Goal: Information Seeking & Learning: Learn about a topic

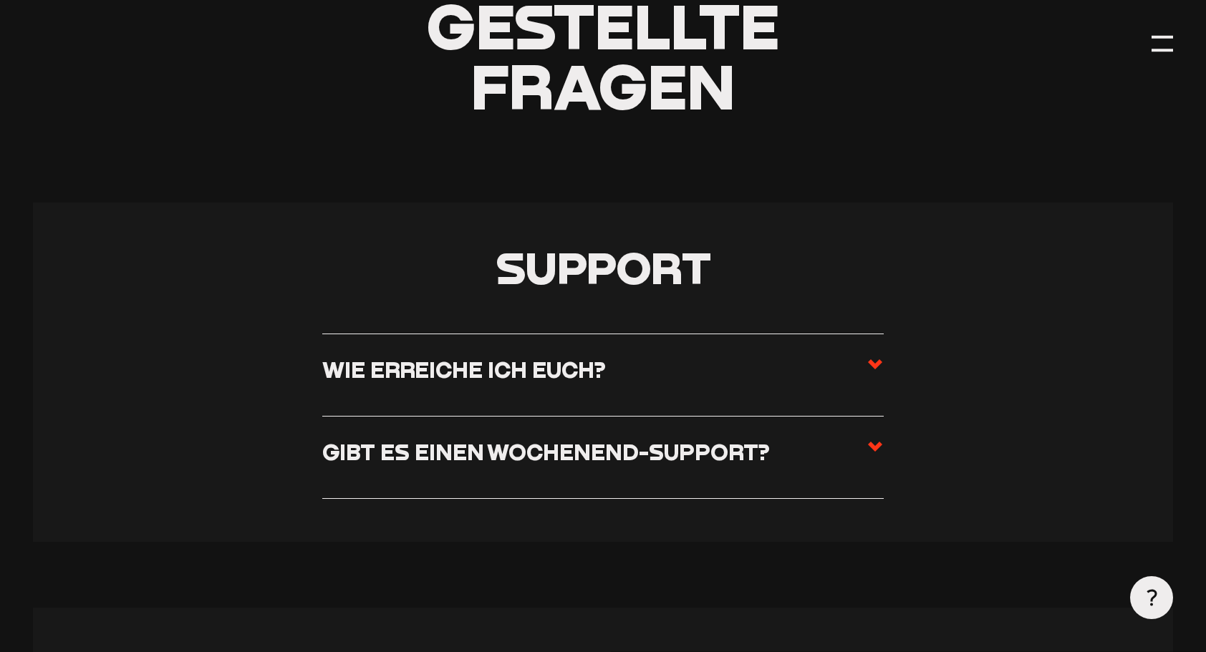
scroll to position [477, 0]
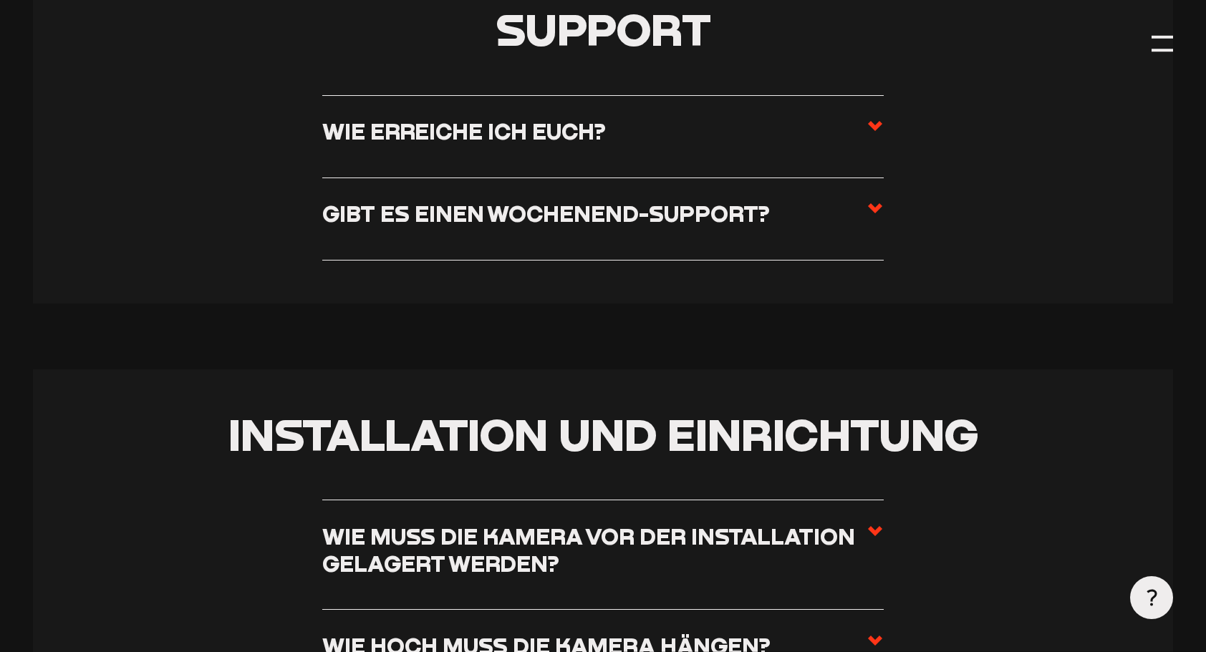
click at [874, 215] on icon at bounding box center [874, 208] width 17 height 17
click at [0, 0] on input "Gibt es einen Wochenend-Support?" at bounding box center [0, 0] width 0 height 0
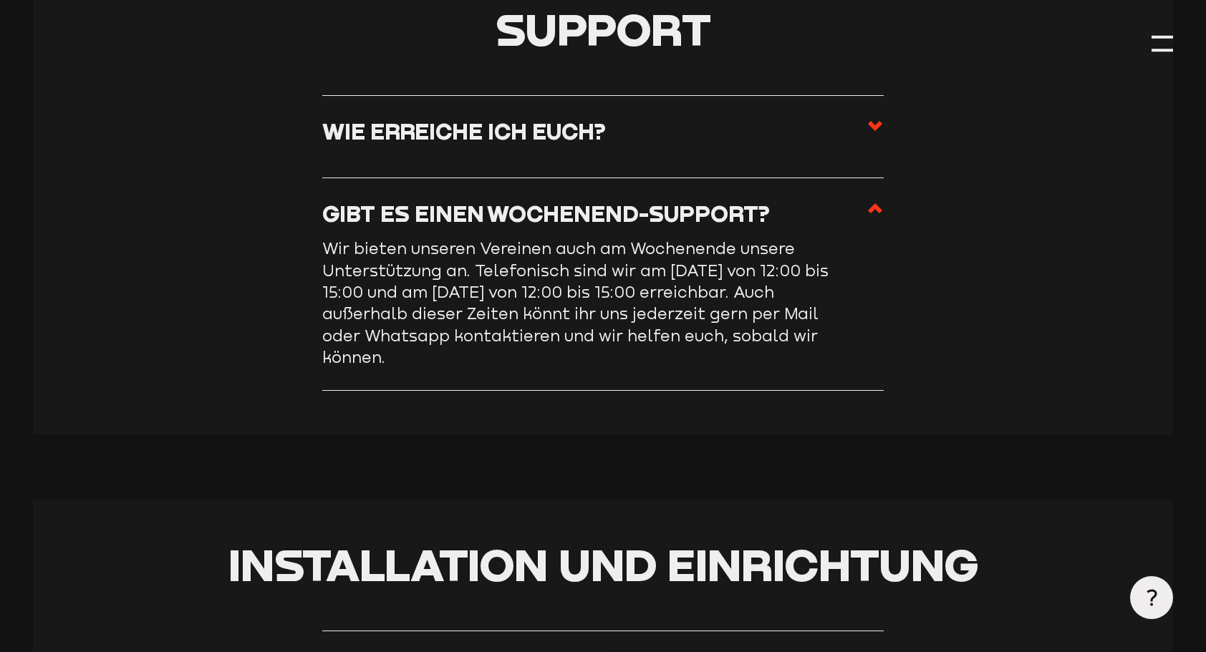
click at [874, 212] on icon at bounding box center [874, 208] width 17 height 17
click at [0, 0] on input "Gibt es einen Wochenend-Support?" at bounding box center [0, 0] width 0 height 0
click at [875, 130] on use at bounding box center [875, 126] width 14 height 10
click at [0, 0] on input "Wie erreiche ich euch?" at bounding box center [0, 0] width 0 height 0
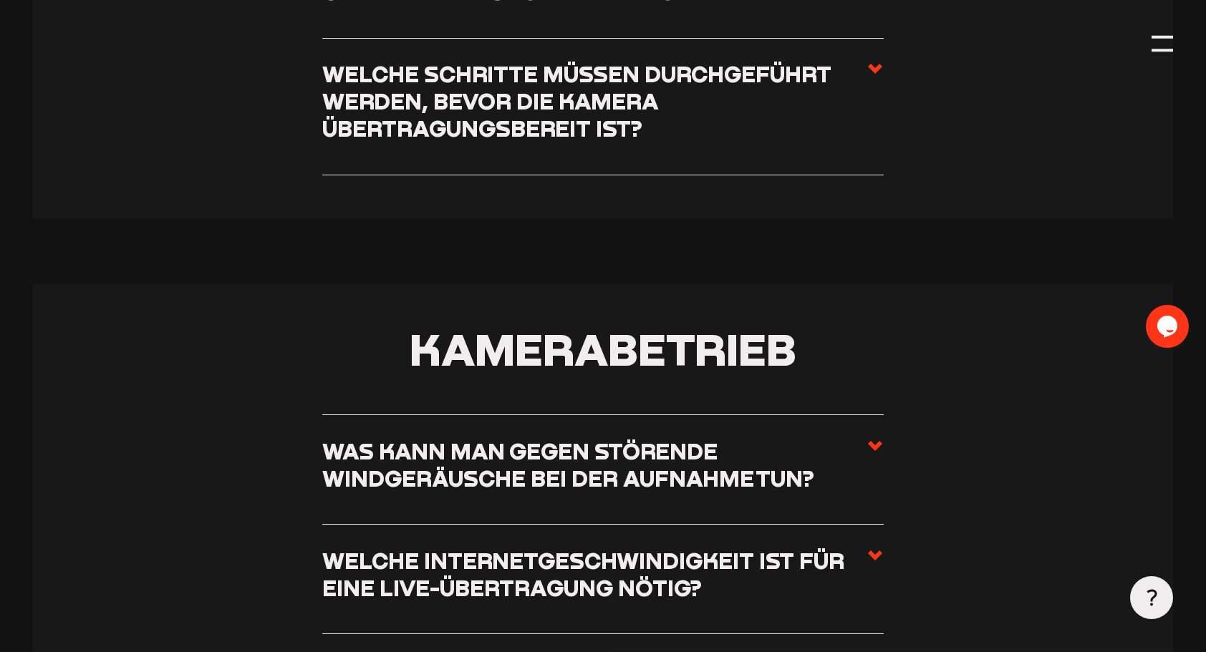
scroll to position [1671, 0]
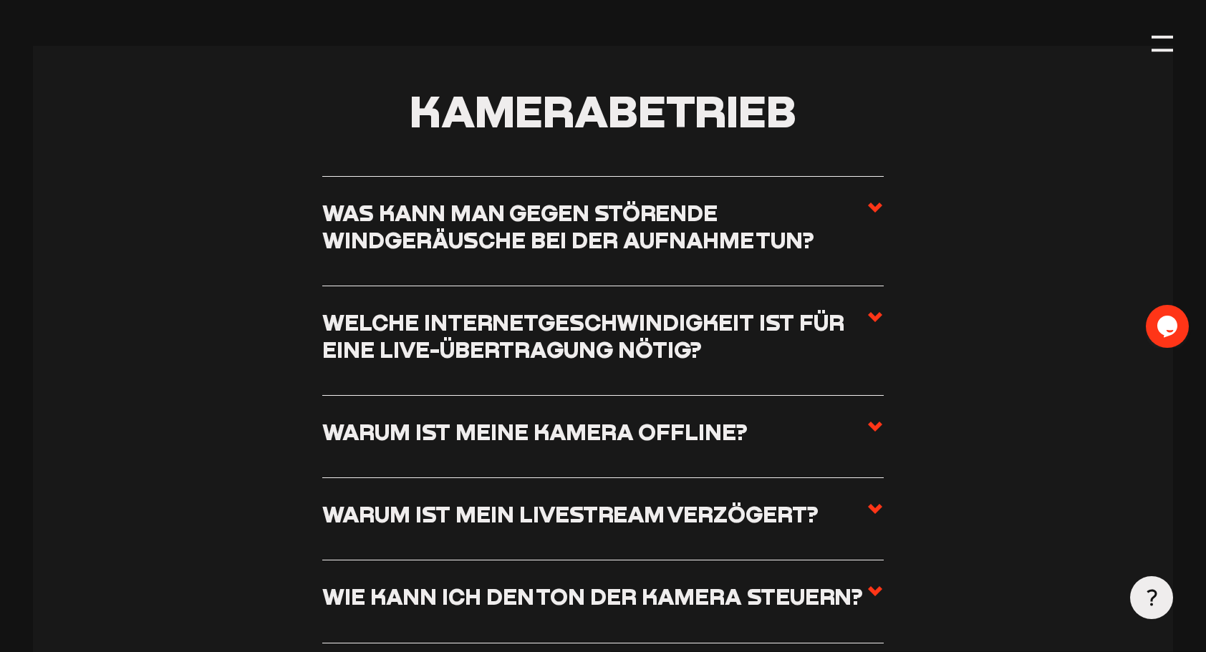
click at [875, 422] on icon at bounding box center [874, 426] width 17 height 17
click at [0, 0] on input "Warum ist meine Kamera offline?" at bounding box center [0, 0] width 0 height 0
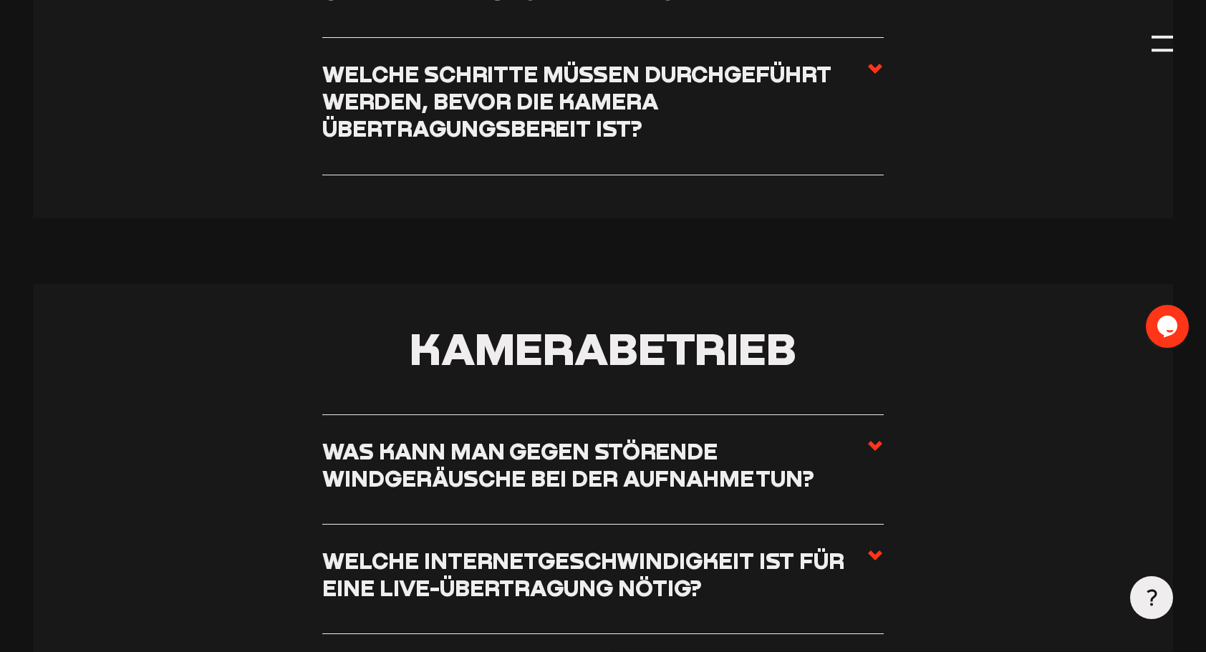
scroll to position [1562, 0]
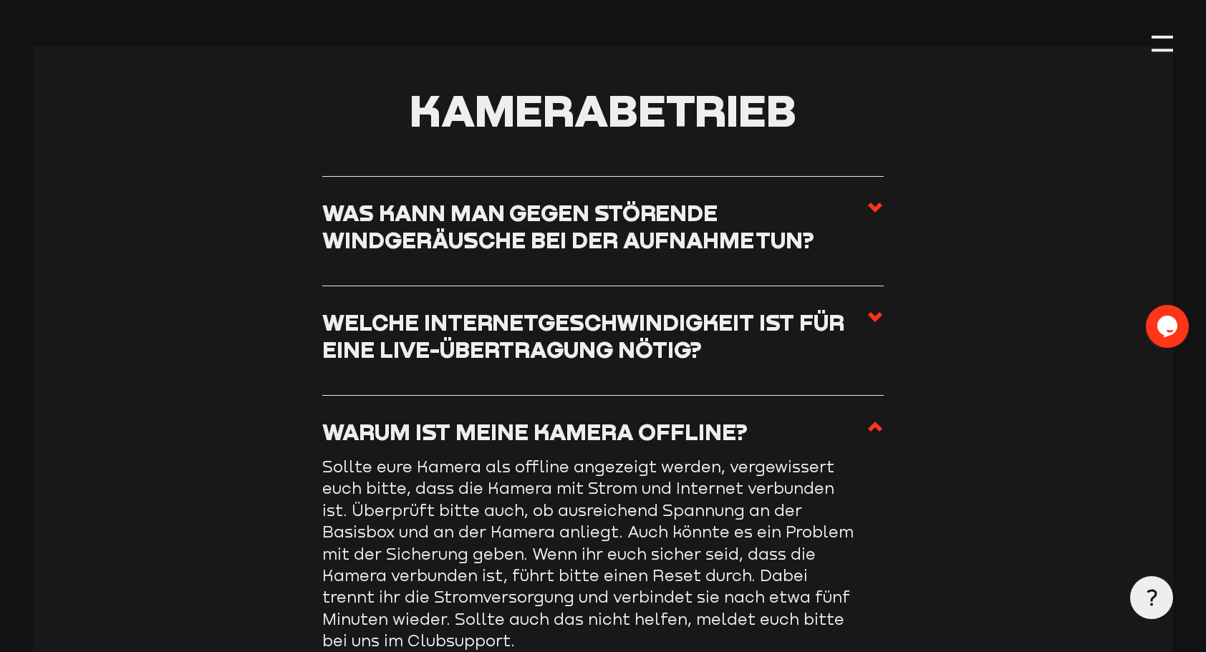
click at [869, 315] on icon at bounding box center [874, 317] width 17 height 17
click at [0, 0] on input "Welche Internetgeschwindigkeit ist für eine Live-Übertragung nötig?" at bounding box center [0, 0] width 0 height 0
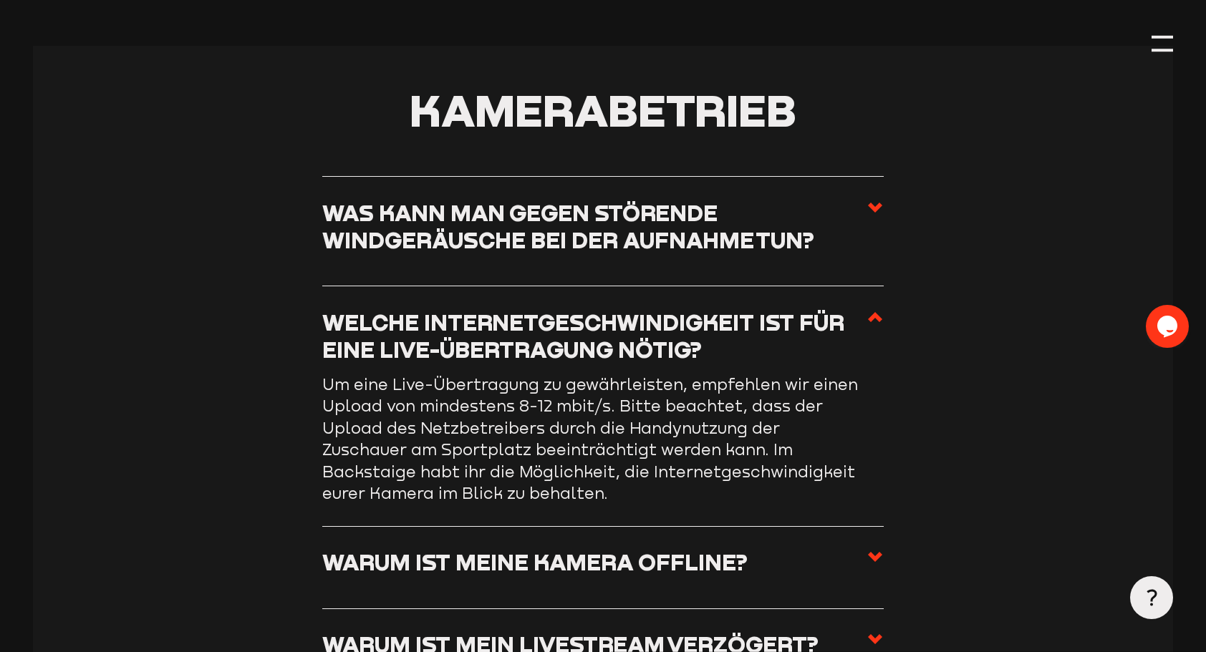
click at [876, 315] on use at bounding box center [875, 317] width 14 height 10
click at [0, 0] on input "Welche Internetgeschwindigkeit ist für eine Live-Übertragung nötig?" at bounding box center [0, 0] width 0 height 0
click at [878, 321] on use at bounding box center [875, 317] width 14 height 10
click at [0, 0] on input "Welche Internetgeschwindigkeit ist für eine Live-Übertragung nötig?" at bounding box center [0, 0] width 0 height 0
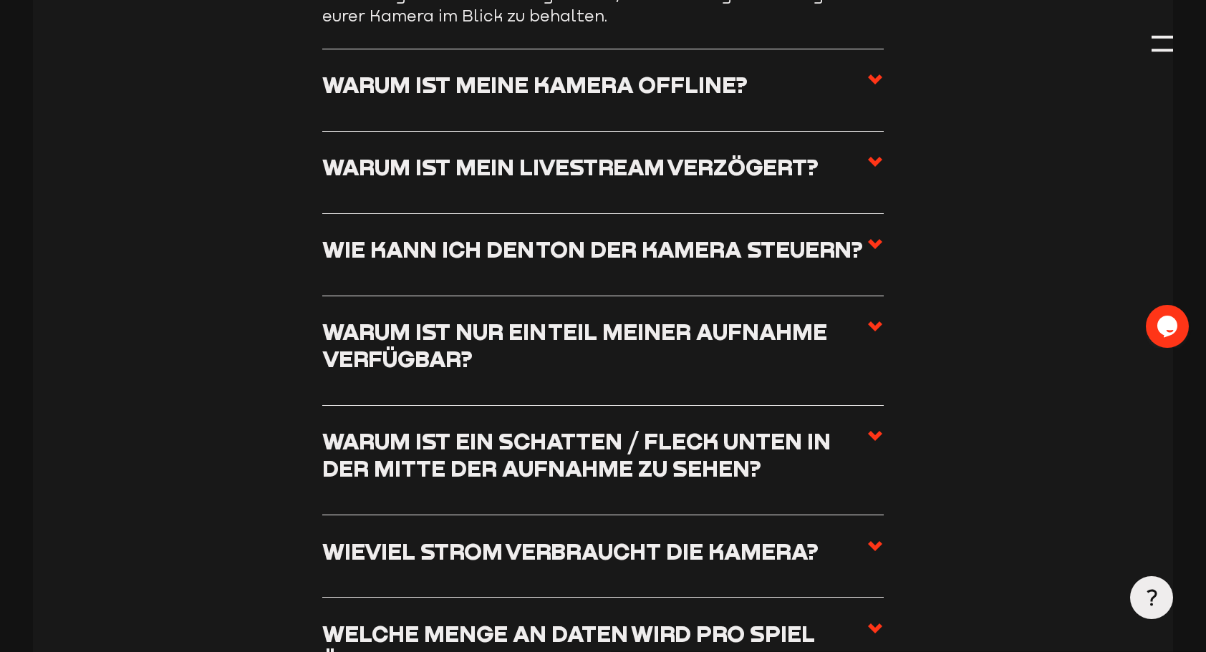
scroll to position [1800, 0]
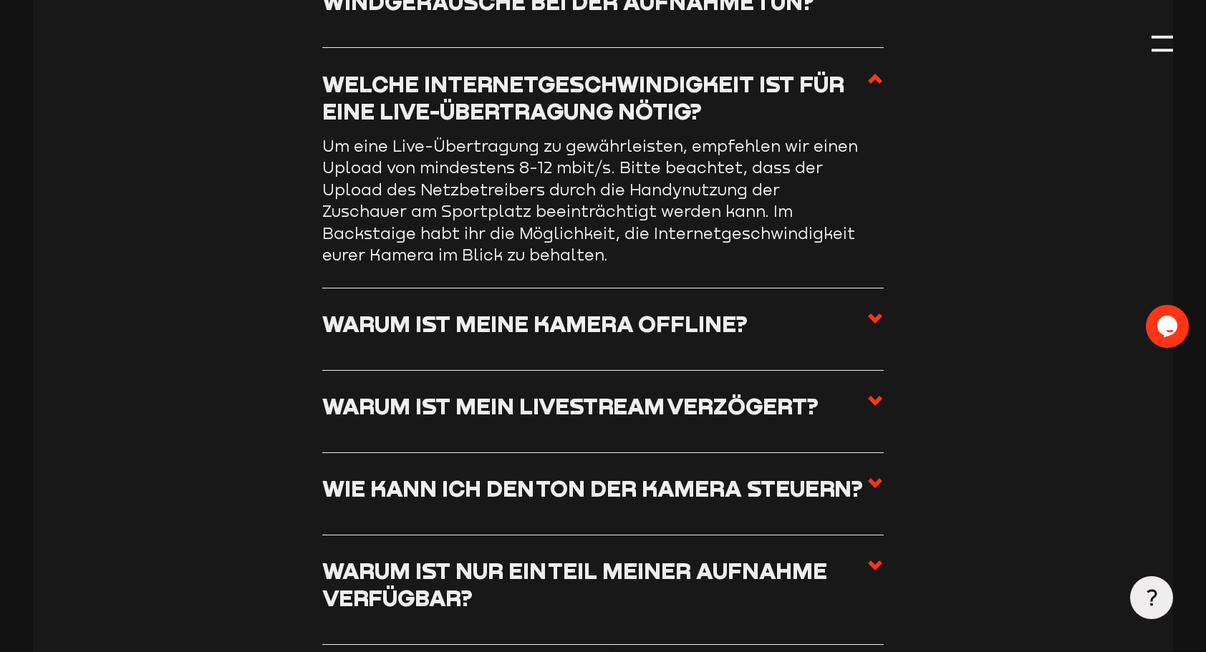
click at [871, 400] on use at bounding box center [875, 401] width 14 height 10
click at [0, 0] on input "Warum ist mein Livestream verzögert?" at bounding box center [0, 0] width 0 height 0
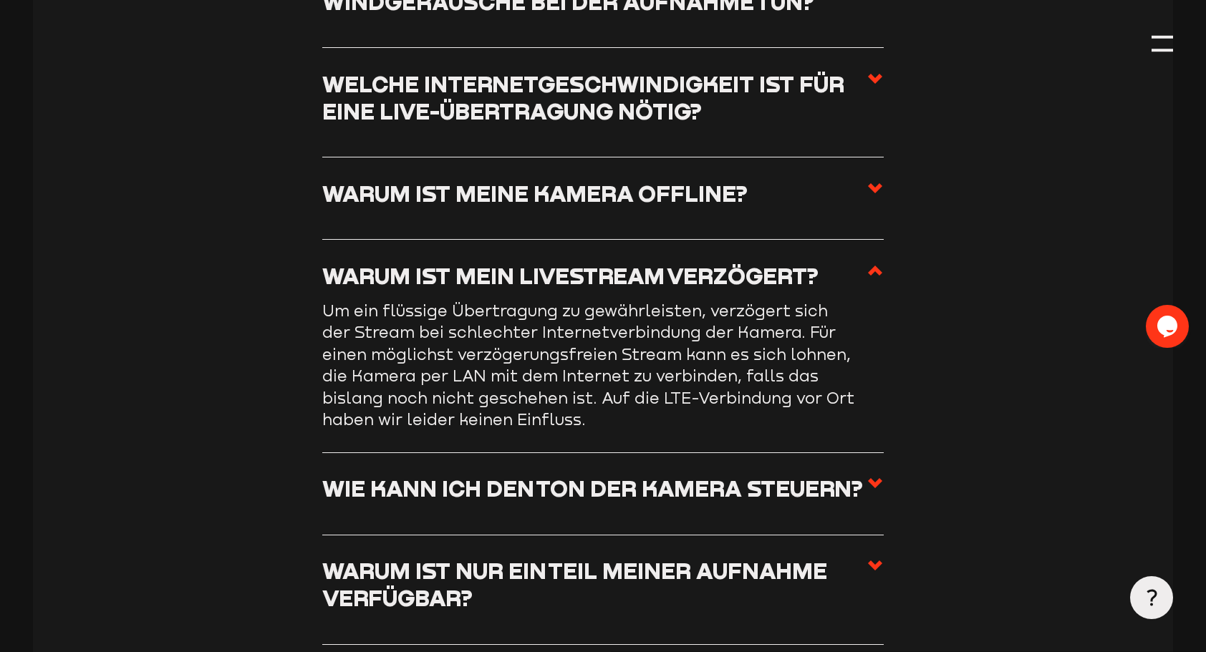
click at [874, 276] on icon at bounding box center [874, 270] width 17 height 17
click at [0, 0] on input "Warum ist mein Livestream verzögert?" at bounding box center [0, 0] width 0 height 0
click at [875, 480] on icon at bounding box center [874, 483] width 17 height 17
click at [0, 0] on input "Wie kann ich den Ton der Kamera steuern?" at bounding box center [0, 0] width 0 height 0
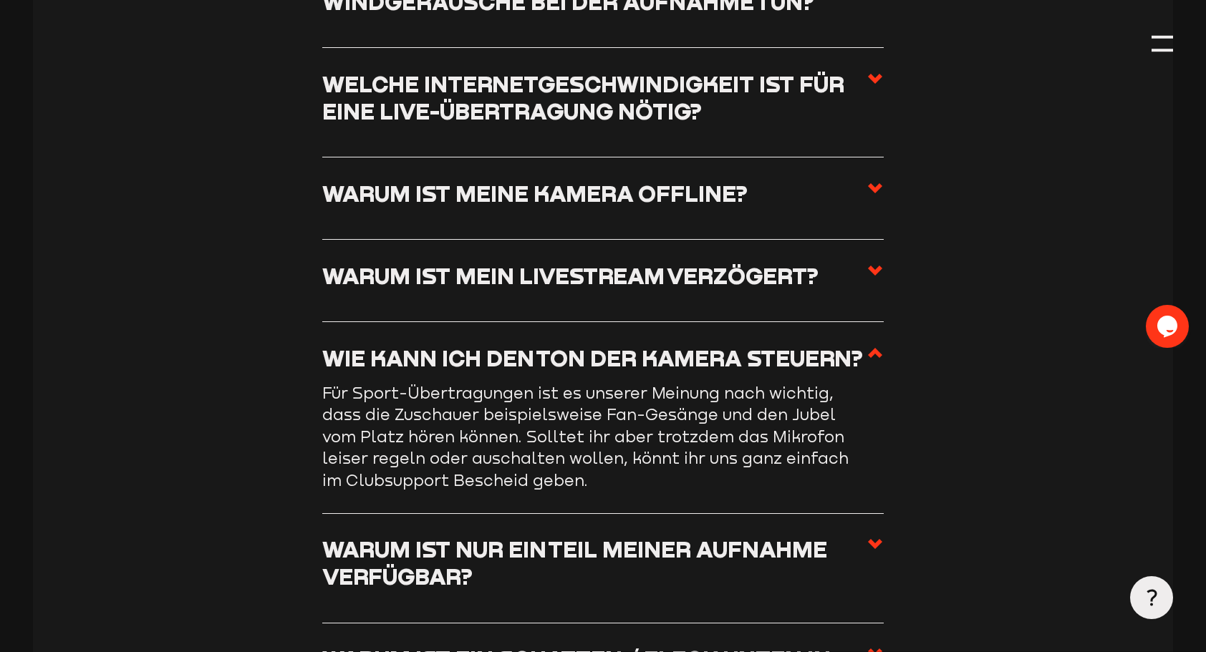
scroll to position [2039, 0]
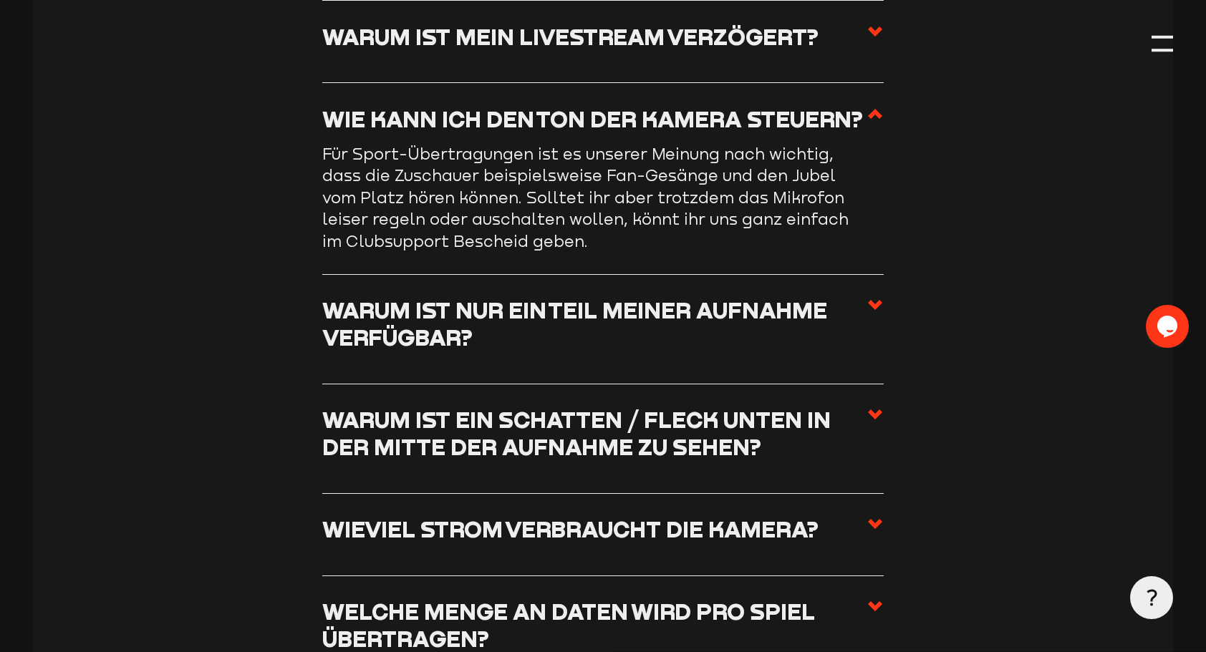
click at [876, 309] on use at bounding box center [875, 305] width 14 height 10
click at [0, 0] on input "Warum ist nur ein Teil meiner Aufnahme verfügbar?" at bounding box center [0, 0] width 0 height 0
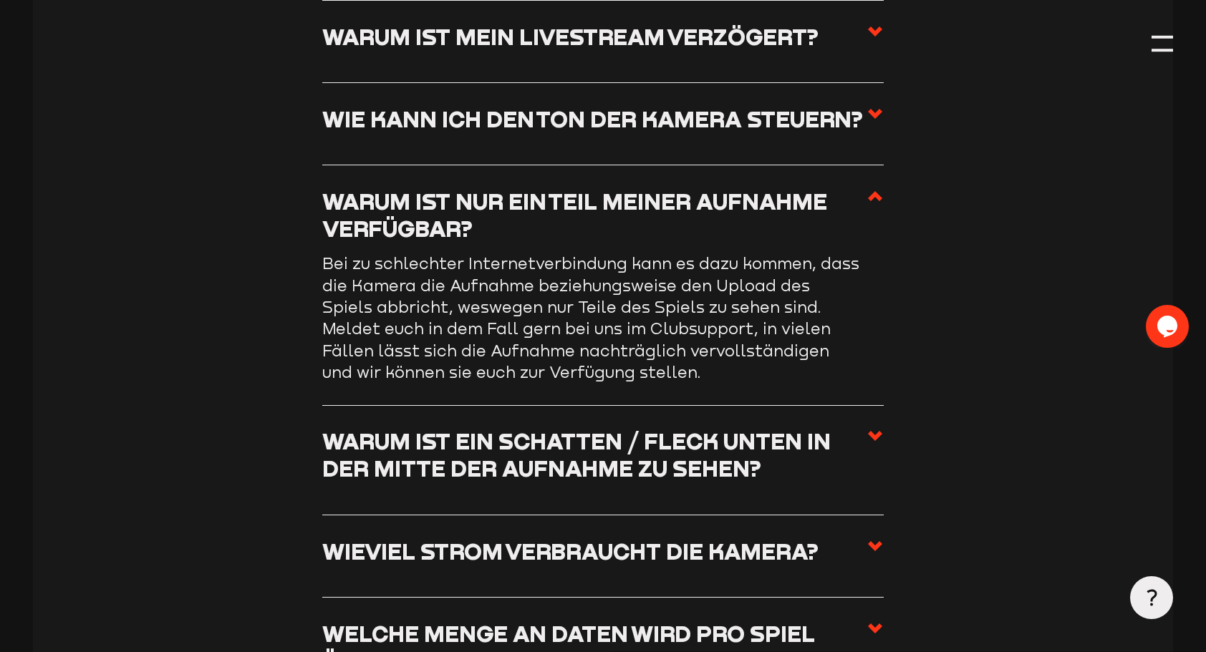
click at [881, 198] on icon at bounding box center [874, 196] width 17 height 17
click at [0, 0] on input "Warum ist nur ein Teil meiner Aufnahme verfügbar?" at bounding box center [0, 0] width 0 height 0
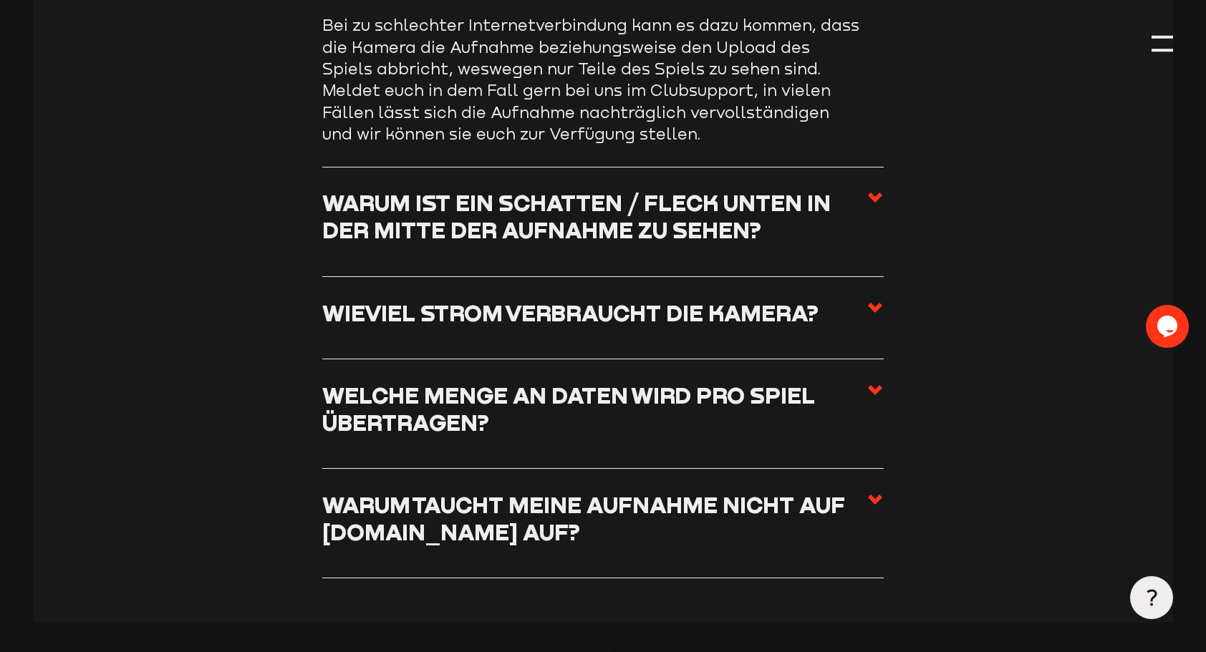
click at [869, 497] on icon at bounding box center [874, 499] width 17 height 17
click at [0, 0] on input "Warum taucht meine Aufnahme nicht auf [DOMAIN_NAME] auf?" at bounding box center [0, 0] width 0 height 0
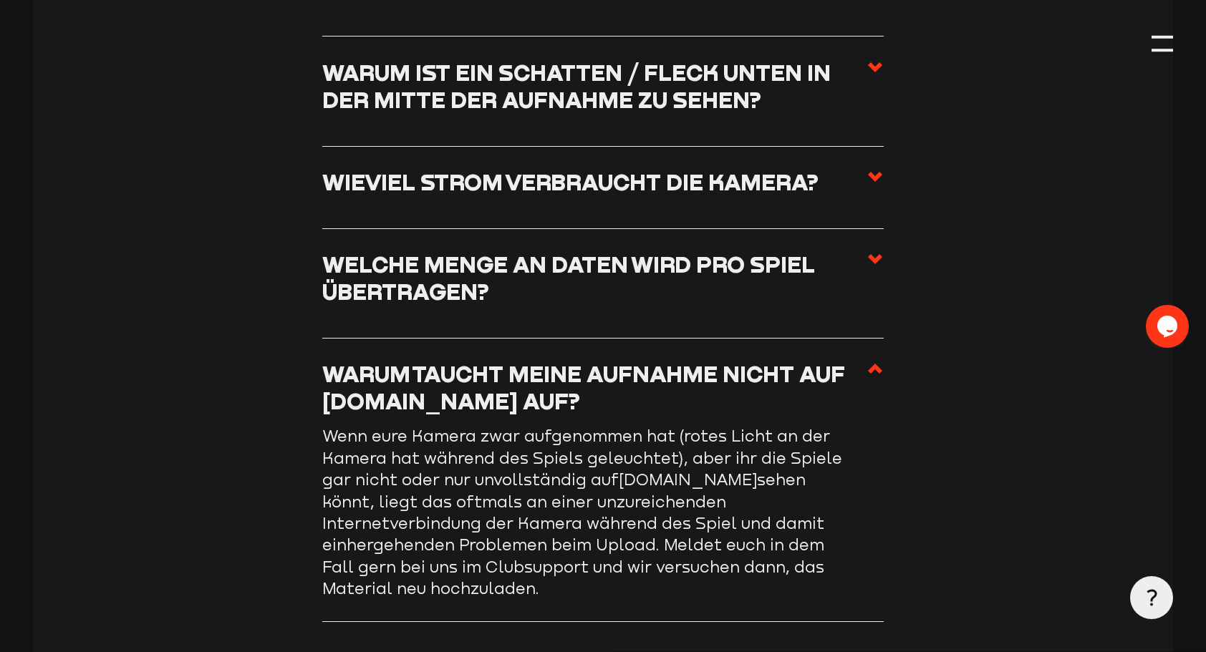
click at [871, 367] on icon at bounding box center [874, 368] width 17 height 17
click at [0, 0] on input "Warum taucht meine Aufnahme nicht auf [DOMAIN_NAME] auf?" at bounding box center [0, 0] width 0 height 0
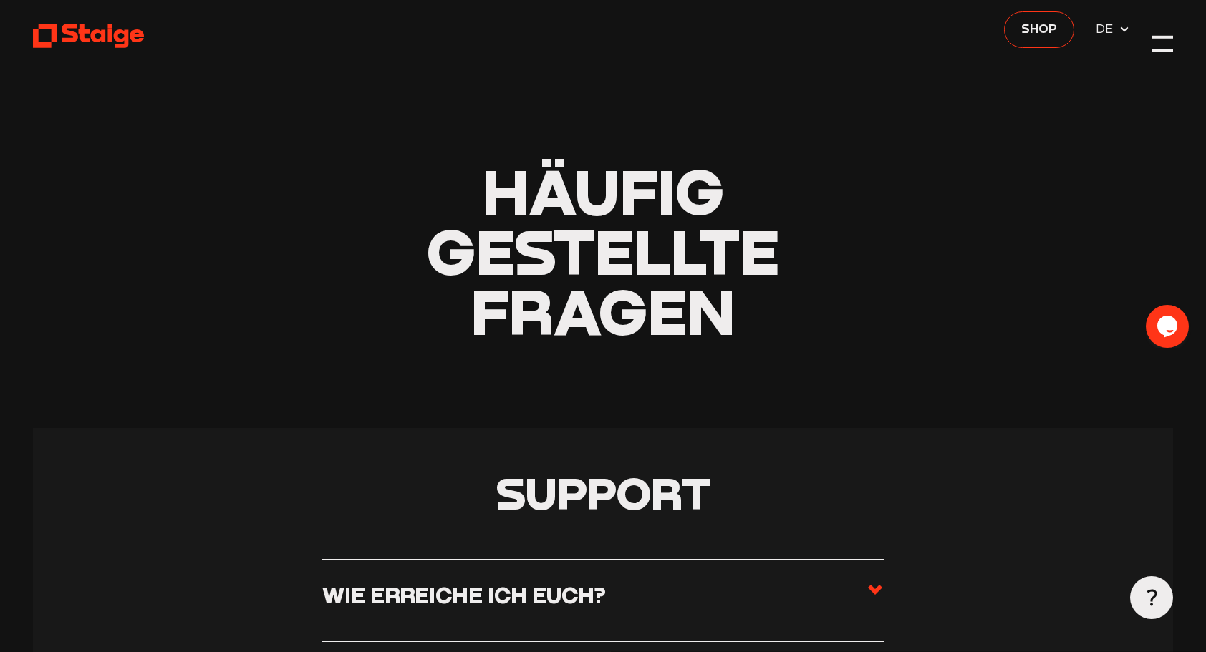
scroll to position [0, 0]
